Goal: Task Accomplishment & Management: Manage account settings

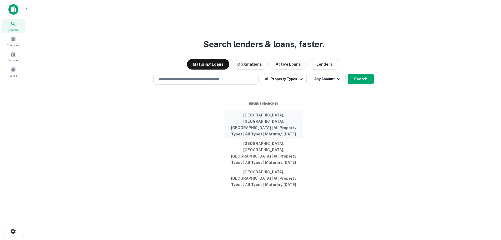
click at [265, 132] on button "[GEOGRAPHIC_DATA], [GEOGRAPHIC_DATA], [GEOGRAPHIC_DATA] | All Property Types | …" at bounding box center [263, 124] width 79 height 28
type input "**********"
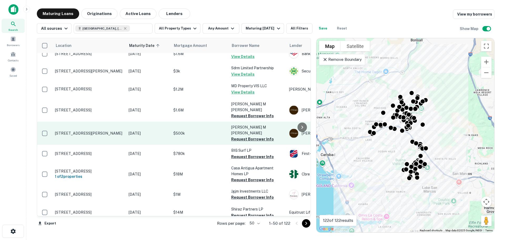
scroll to position [211, 0]
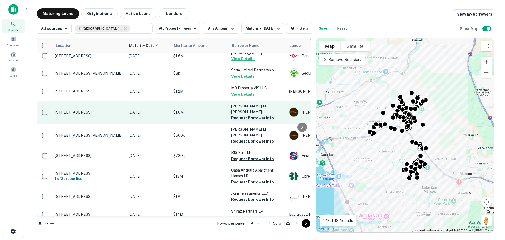
click at [259, 115] on button "Request Borrower Info" at bounding box center [252, 118] width 43 height 6
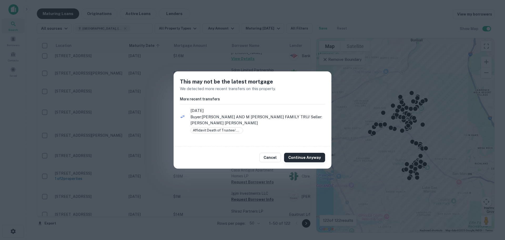
click at [304, 158] on button "Continue Anyway" at bounding box center [304, 157] width 41 height 9
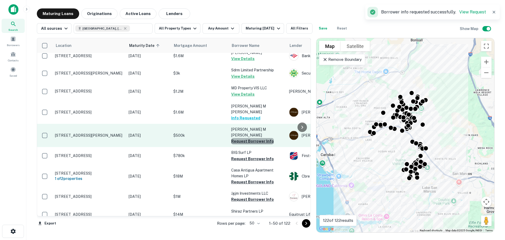
click at [259, 138] on button "Request Borrower Info" at bounding box center [252, 141] width 43 height 6
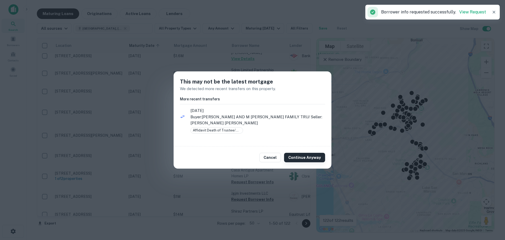
click at [304, 157] on button "Continue Anyway" at bounding box center [304, 157] width 41 height 9
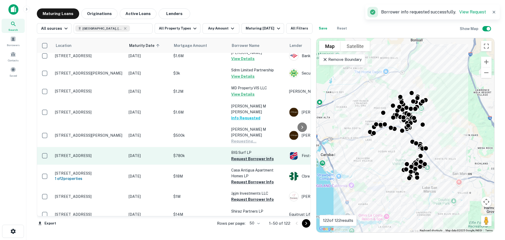
click at [258, 156] on button "Request Borrower Info" at bounding box center [252, 159] width 43 height 6
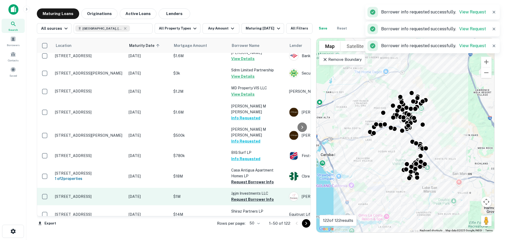
scroll to position [237, 0]
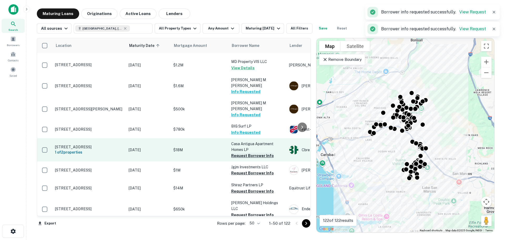
click at [260, 152] on button "Request Borrower Info" at bounding box center [252, 155] width 43 height 6
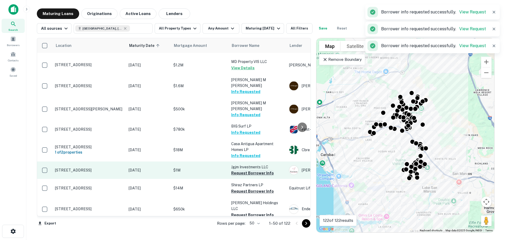
click at [259, 170] on button "Request Borrower Info" at bounding box center [252, 173] width 43 height 6
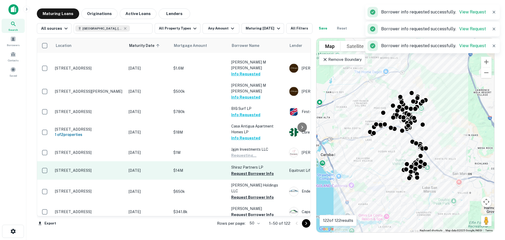
scroll to position [263, 0]
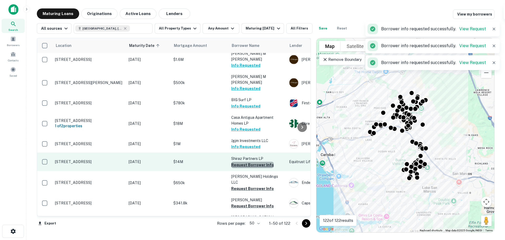
click at [263, 162] on button "Request Borrower Info" at bounding box center [252, 165] width 43 height 6
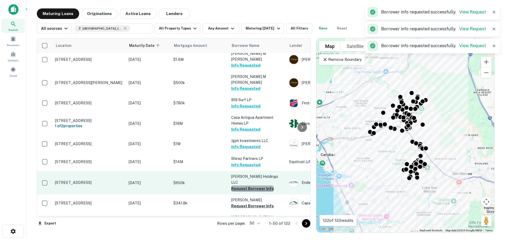
click at [258, 185] on button "Request Borrower Info" at bounding box center [252, 188] width 43 height 6
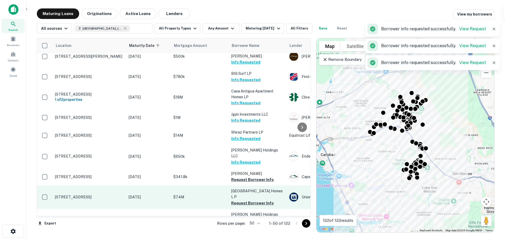
scroll to position [316, 0]
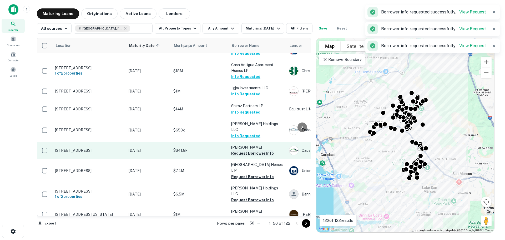
click at [263, 150] on button "Request Borrower Info" at bounding box center [252, 153] width 43 height 6
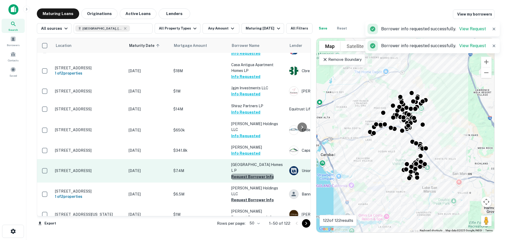
click at [258, 173] on button "Request Borrower Info" at bounding box center [252, 176] width 43 height 6
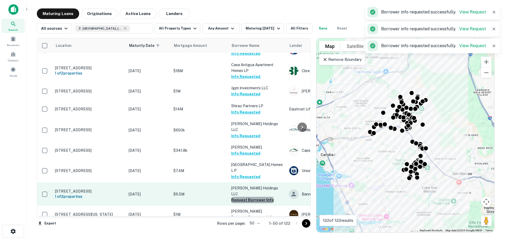
click at [257, 197] on button "Request Borrower Info" at bounding box center [252, 200] width 43 height 6
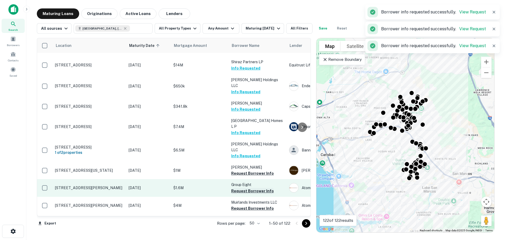
scroll to position [368, 0]
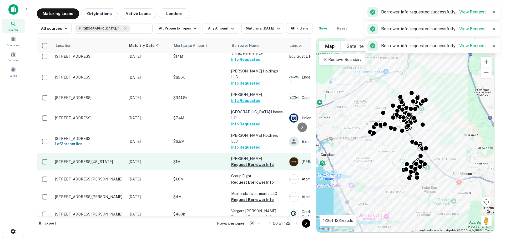
click at [261, 161] on button "Request Borrower Info" at bounding box center [252, 164] width 43 height 6
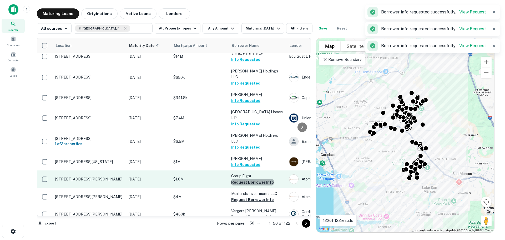
click at [260, 179] on button "Request Borrower Info" at bounding box center [252, 182] width 43 height 6
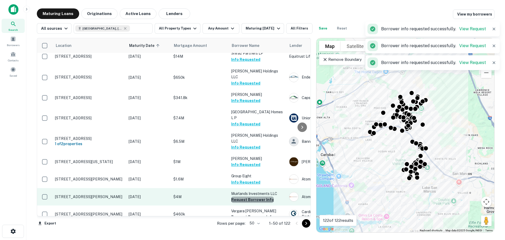
click at [258, 196] on button "Request Borrower Info" at bounding box center [252, 199] width 43 height 6
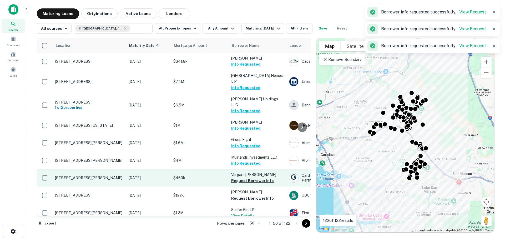
scroll to position [421, 0]
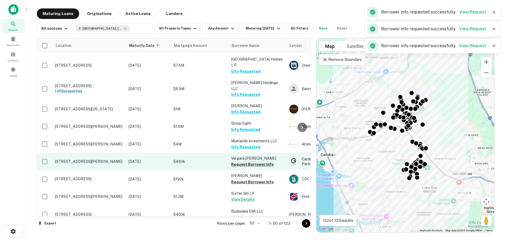
click at [262, 161] on button "Request Borrower Info" at bounding box center [252, 164] width 43 height 6
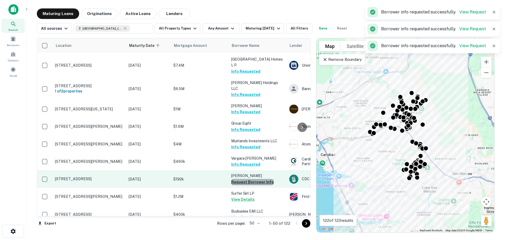
click at [261, 179] on button "Request Borrower Info" at bounding box center [252, 182] width 43 height 6
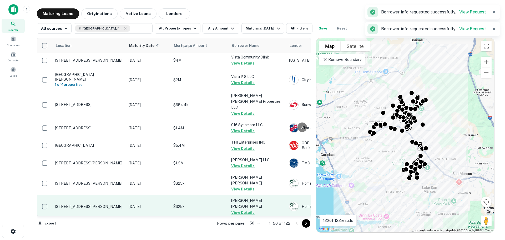
scroll to position [743, 0]
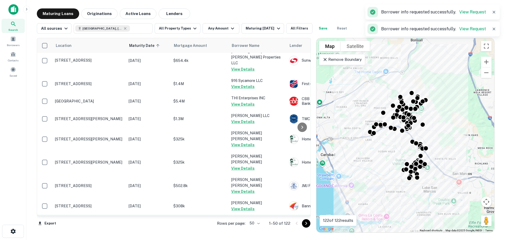
click at [265, 223] on button "Request Borrower Info" at bounding box center [252, 226] width 43 height 6
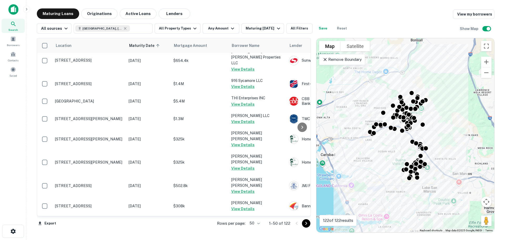
click at [305, 222] on icon "Go to next page" at bounding box center [306, 223] width 6 height 6
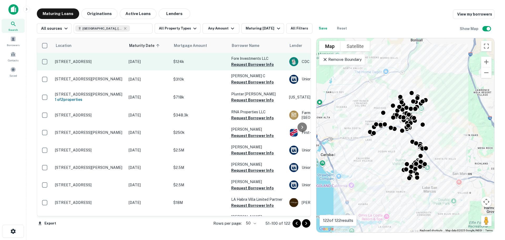
click at [257, 63] on button "Request Borrower Info" at bounding box center [252, 64] width 43 height 6
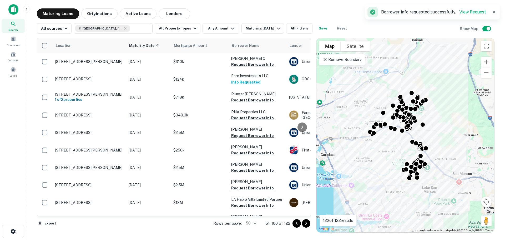
click at [254, 82] on button "Info Requested" at bounding box center [245, 82] width 29 height 6
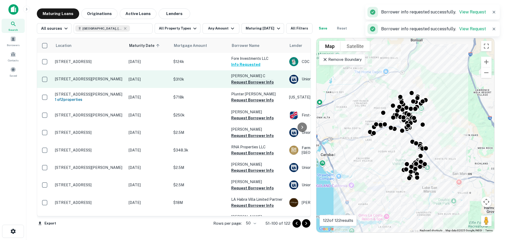
click at [255, 82] on button "Request Borrower Info" at bounding box center [252, 82] width 43 height 6
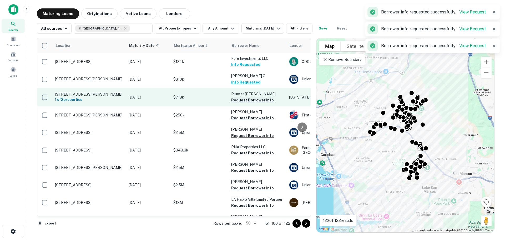
click at [249, 100] on button "Request Borrower Info" at bounding box center [252, 100] width 43 height 6
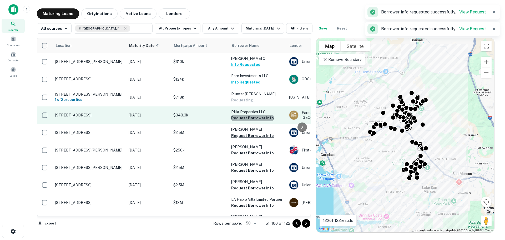
click at [253, 118] on button "Request Borrower Info" at bounding box center [252, 118] width 43 height 6
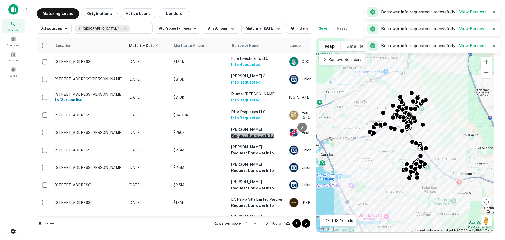
click at [254, 134] on button "Request Borrower Info" at bounding box center [252, 135] width 43 height 6
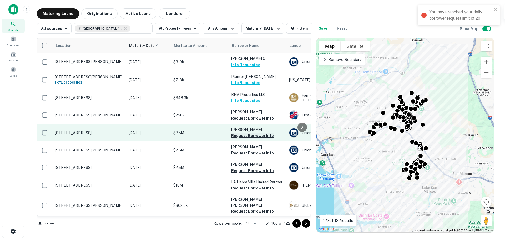
scroll to position [26, 0]
